Goal: Information Seeking & Learning: Learn about a topic

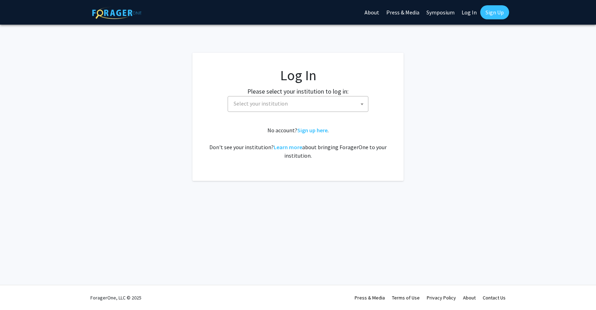
click at [326, 98] on span "Select your institution" at bounding box center [299, 103] width 137 height 14
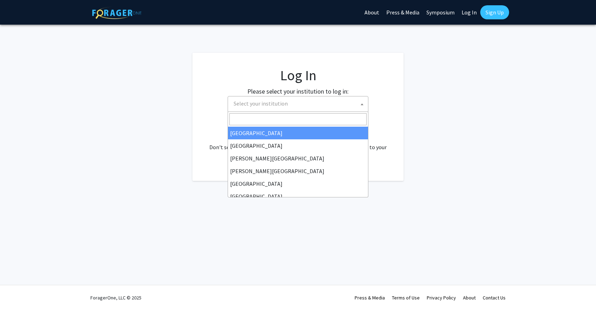
select select "34"
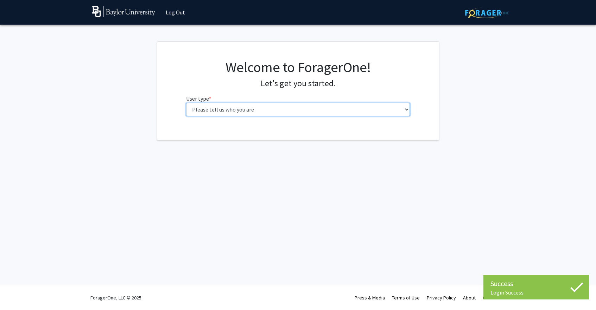
select select "1: undergrad"
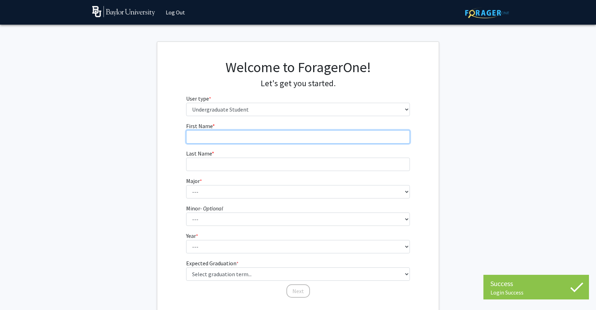
click at [292, 137] on input "First Name * required" at bounding box center [298, 136] width 224 height 13
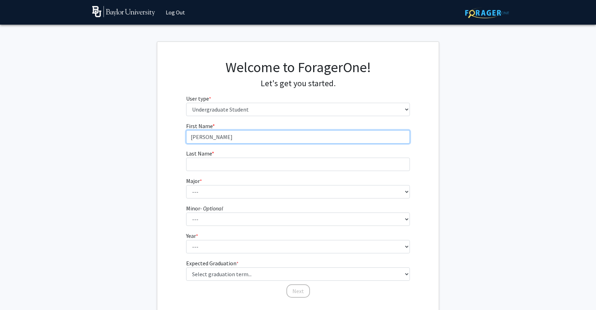
type input "Valerie"
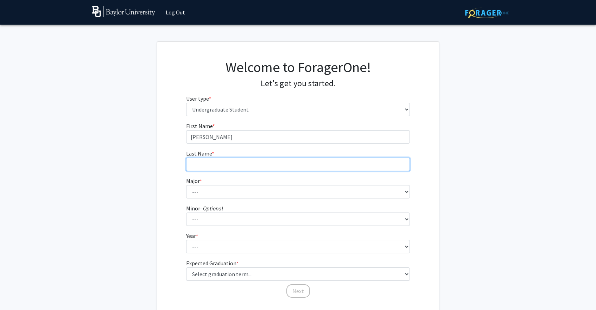
click at [281, 166] on input "Last Name * required" at bounding box center [298, 164] width 224 height 13
type input "Castiblanco"
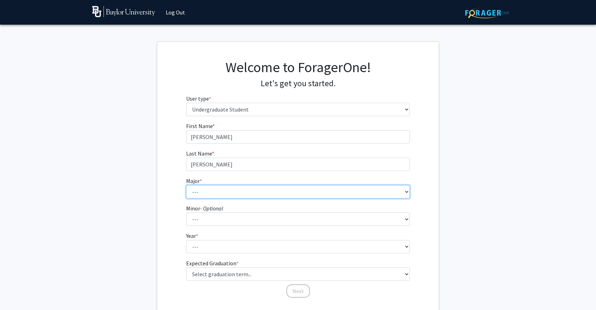
select select "14: 2679"
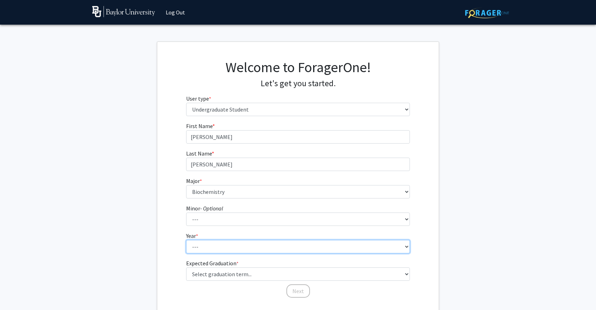
select select "1: first-year"
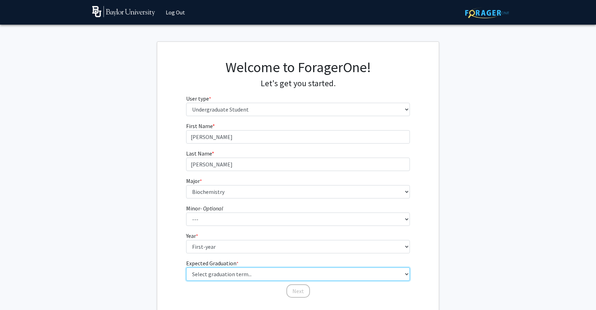
select select "17: spring_2029"
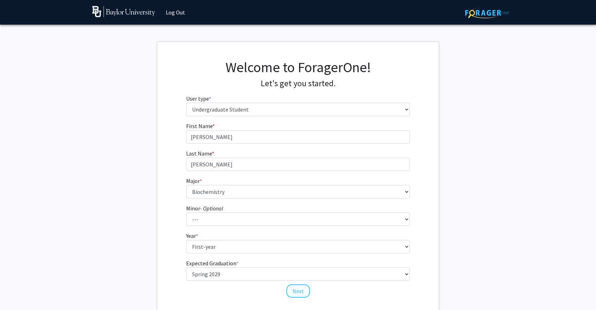
click at [292, 289] on button "Next" at bounding box center [298, 290] width 24 height 13
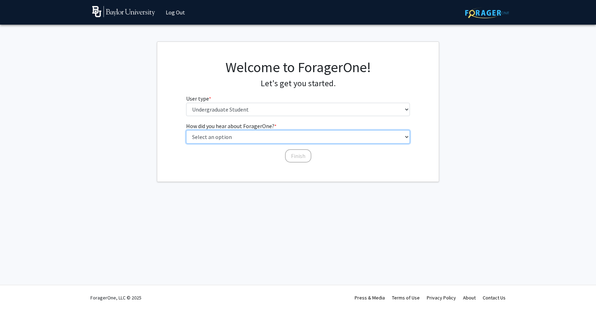
select select "4: university_email"
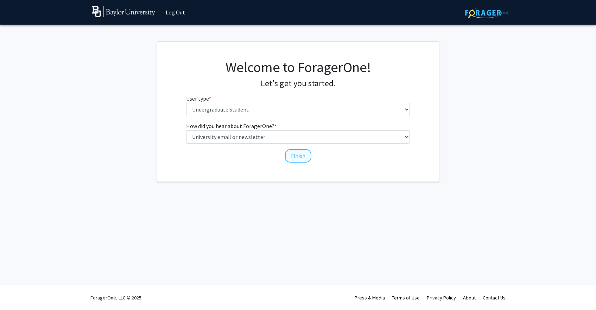
click at [296, 156] on button "Finish" at bounding box center [298, 155] width 26 height 13
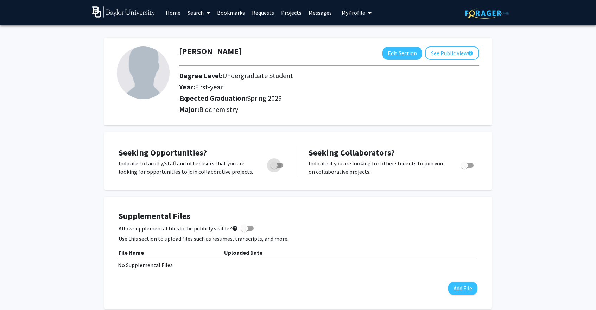
click at [279, 167] on span "Toggle" at bounding box center [276, 165] width 13 height 5
click at [274, 168] on input "Are you actively seeking opportunities?" at bounding box center [274, 168] width 0 height 0
checkbox input "true"
click at [203, 14] on link "Search" at bounding box center [199, 12] width 30 height 25
click at [267, 11] on link "Requests" at bounding box center [262, 12] width 29 height 25
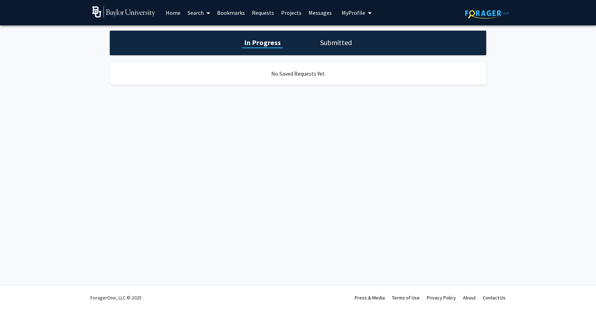
click at [293, 12] on link "Projects" at bounding box center [290, 12] width 27 height 25
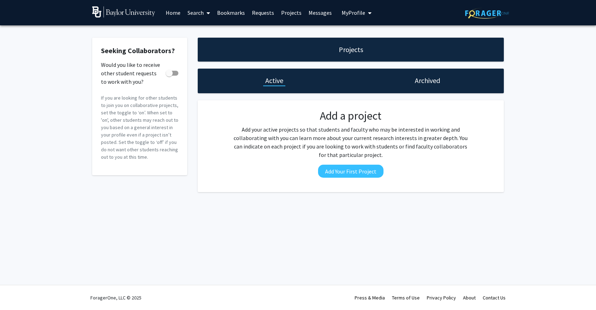
click at [293, 12] on link "Projects" at bounding box center [290, 12] width 27 height 25
click at [172, 4] on link "Home" at bounding box center [173, 12] width 22 height 25
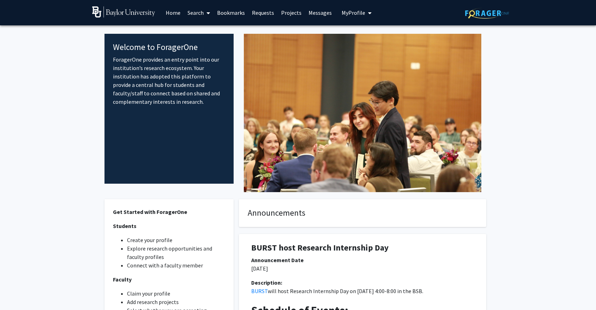
click at [172, 13] on link "Home" at bounding box center [173, 12] width 22 height 25
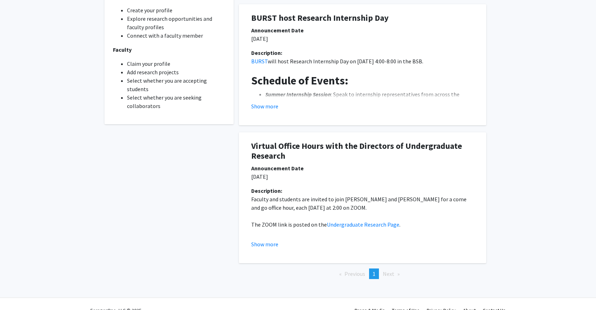
scroll to position [228, 0]
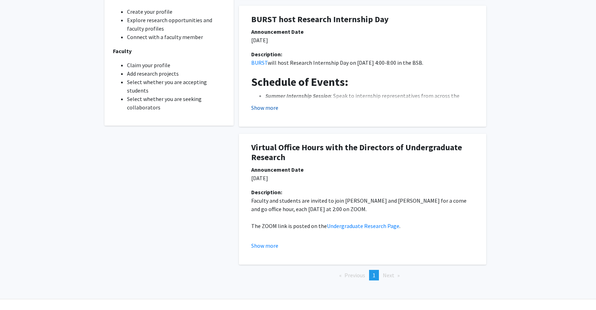
click at [264, 108] on button "Show more" at bounding box center [264, 107] width 27 height 8
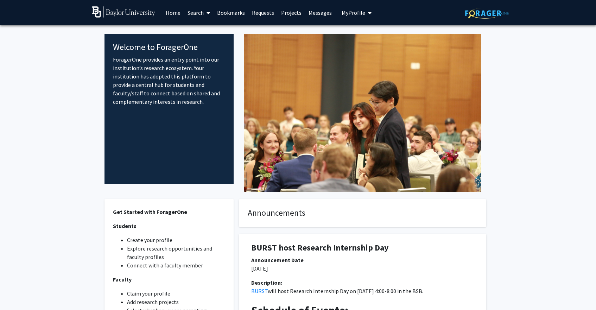
scroll to position [0, 0]
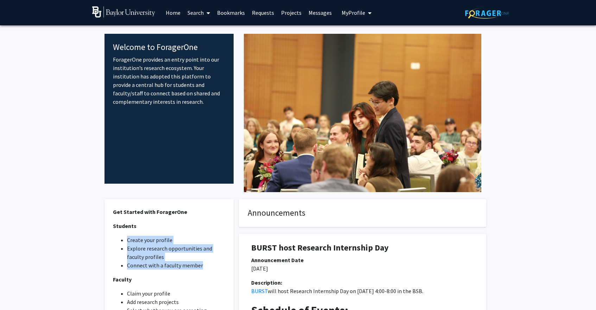
drag, startPoint x: 202, startPoint y: 265, endPoint x: 127, endPoint y: 242, distance: 78.6
click at [127, 242] on ul "Create your profile Explore research opportunities and faculty profiles Connect…" at bounding box center [169, 253] width 112 height 34
click at [127, 242] on li "Create your profile" at bounding box center [176, 240] width 98 height 8
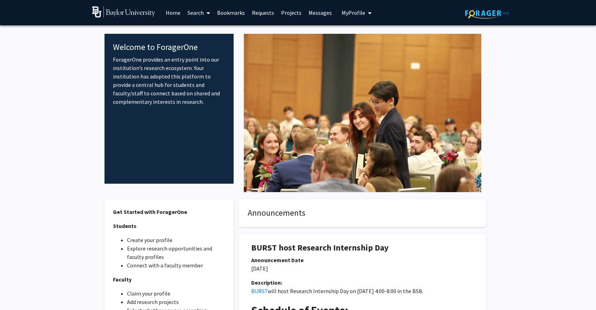
click at [204, 13] on span at bounding box center [207, 13] width 6 height 25
click at [207, 27] on span "Faculty/Staff" at bounding box center [210, 32] width 52 height 14
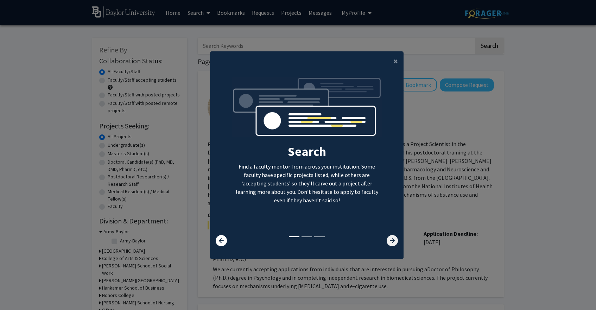
click at [389, 244] on icon at bounding box center [391, 240] width 11 height 11
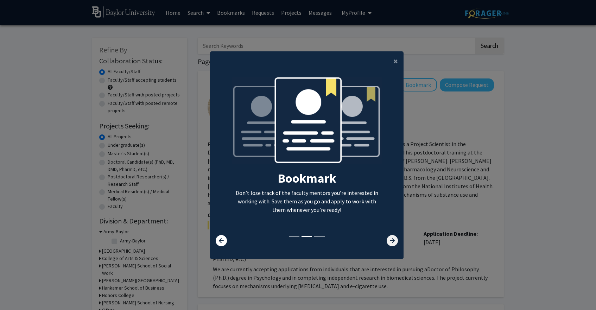
click at [389, 244] on icon at bounding box center [391, 240] width 11 height 11
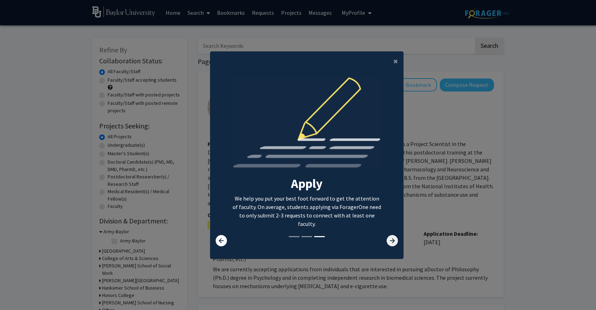
click at [389, 244] on icon at bounding box center [391, 240] width 11 height 11
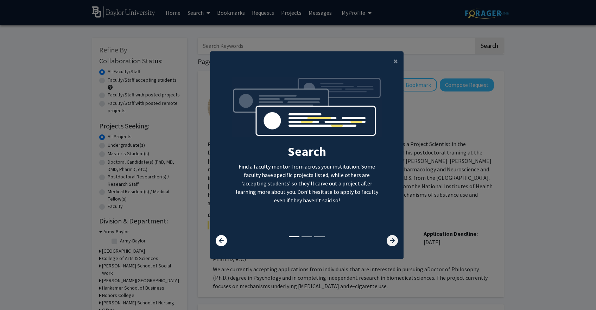
click at [389, 244] on icon at bounding box center [391, 240] width 11 height 11
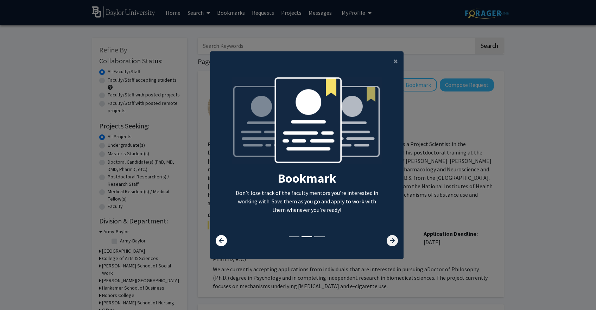
click at [389, 244] on icon at bounding box center [391, 240] width 11 height 11
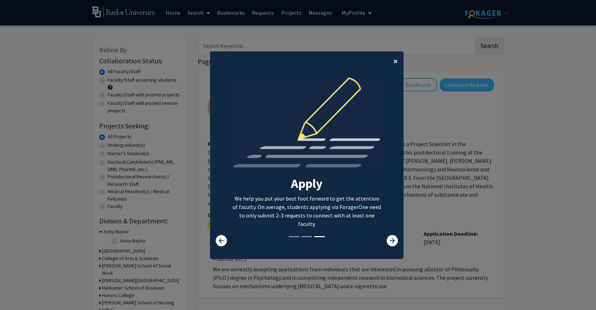
click at [394, 60] on span "×" at bounding box center [395, 61] width 5 height 11
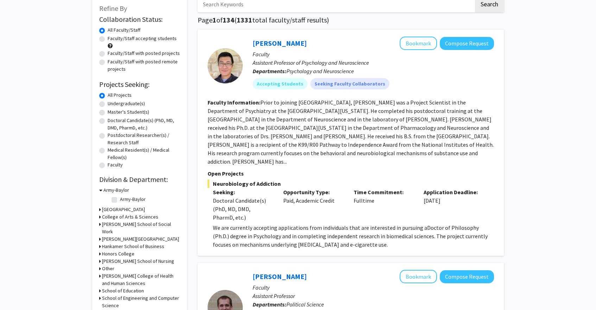
scroll to position [46, 0]
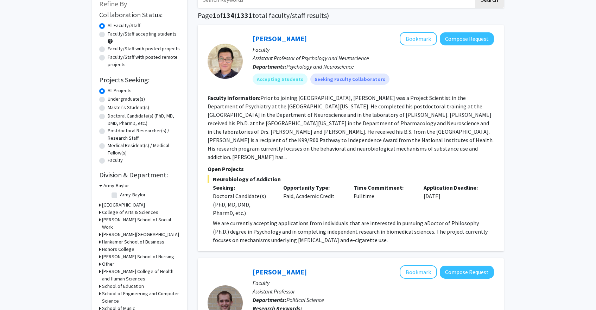
drag, startPoint x: 290, startPoint y: 97, endPoint x: 410, endPoint y: 234, distance: 181.7
click at [410, 234] on fg-search-faculty "Jacques Nguyen Bookmark Compose Request Faculty Assistant Professor of Psycholo…" at bounding box center [350, 138] width 286 height 212
click at [410, 234] on p "We are currently accepting applications from individuals that are interested in…" at bounding box center [353, 231] width 281 height 25
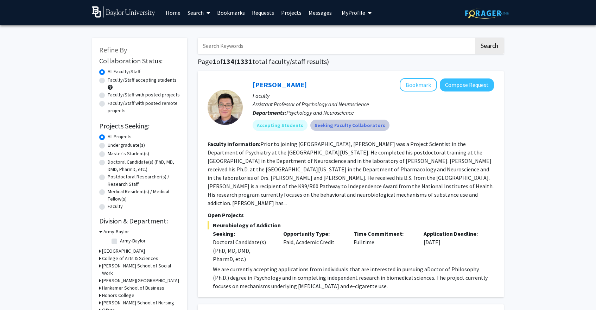
scroll to position [0, 0]
click at [120, 141] on div "All Projects" at bounding box center [139, 137] width 81 height 8
click at [120, 145] on label "Undergraduate(s)" at bounding box center [126, 144] width 37 height 7
click at [112, 145] on input "Undergraduate(s)" at bounding box center [110, 143] width 5 height 5
radio input "true"
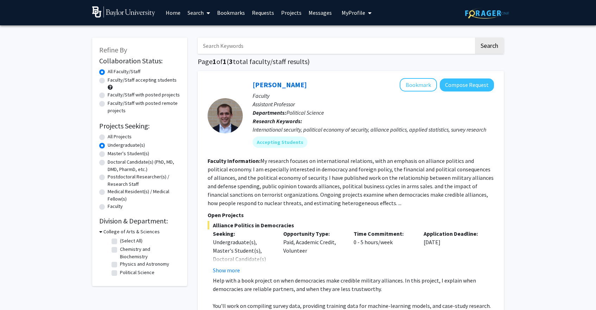
click at [500, 14] on img at bounding box center [487, 13] width 44 height 11
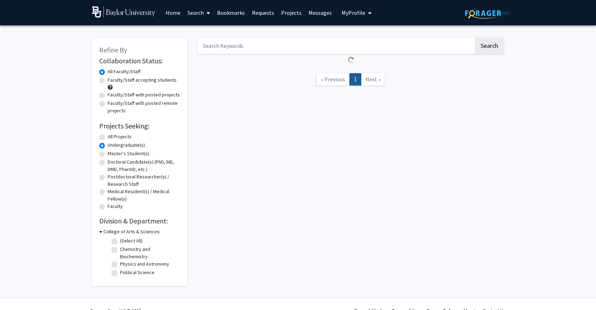
radio input "true"
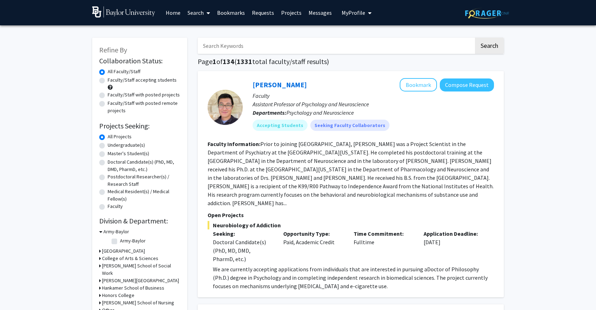
click at [129, 12] on img at bounding box center [123, 11] width 63 height 11
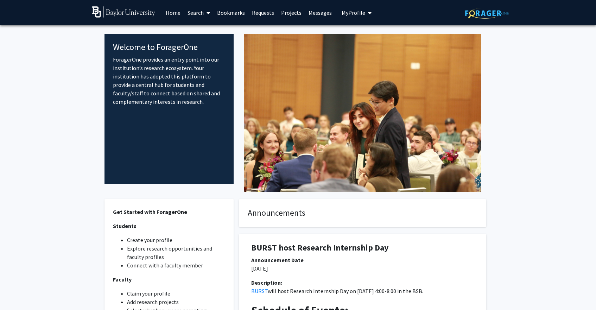
click at [348, 17] on button "My Profile" at bounding box center [356, 12] width 34 height 25
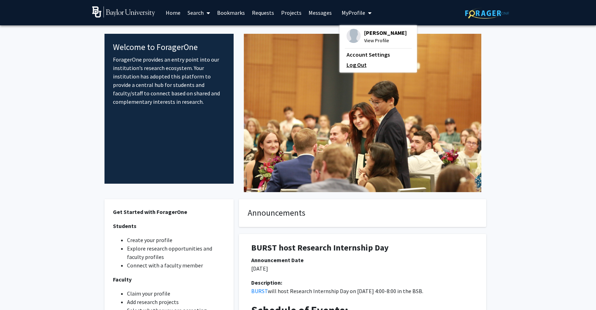
click at [348, 69] on link "Log Out" at bounding box center [377, 64] width 63 height 8
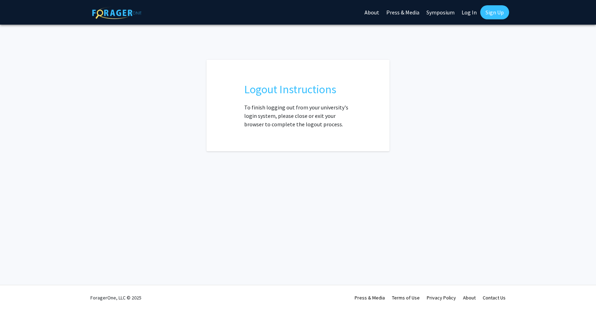
click at [462, 16] on link "Log In" at bounding box center [469, 12] width 22 height 25
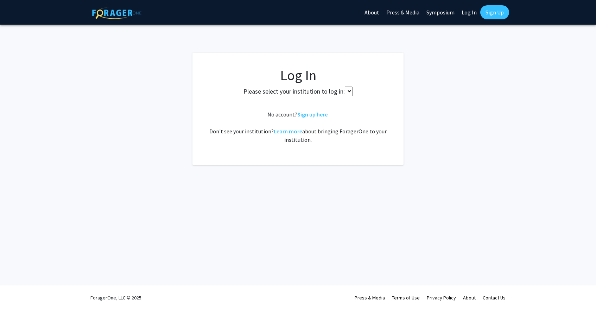
select select
